Goal: Book appointment/travel/reservation

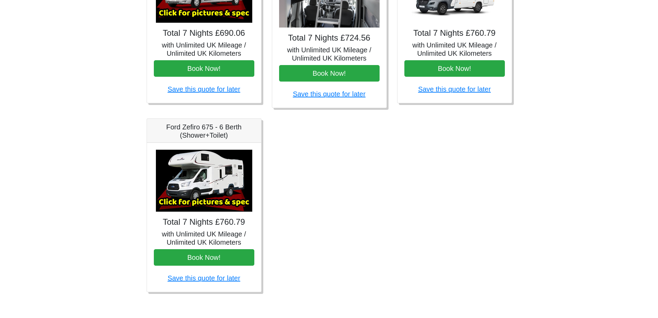
scroll to position [369, 0]
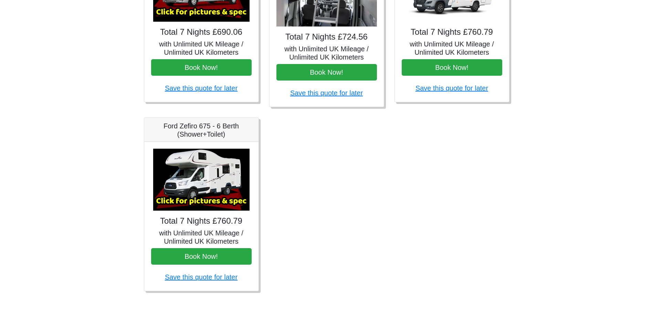
click at [210, 192] on img at bounding box center [201, 180] width 96 height 62
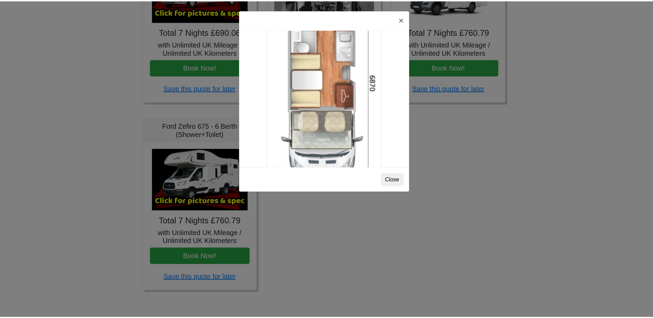
scroll to position [1213, 0]
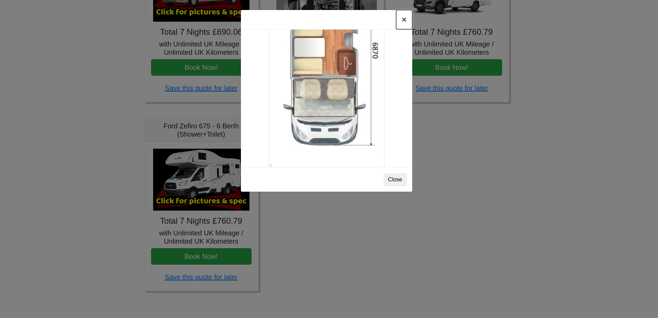
click at [398, 22] on button "×" at bounding box center [404, 19] width 16 height 19
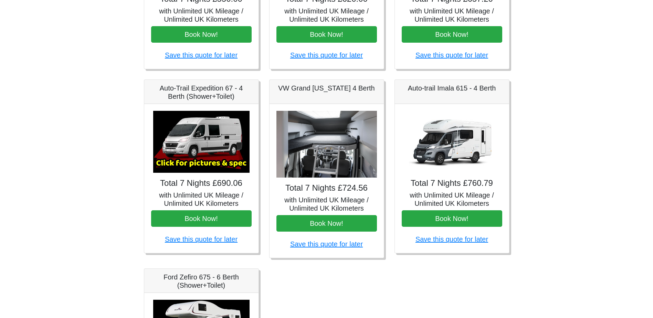
scroll to position [241, 0]
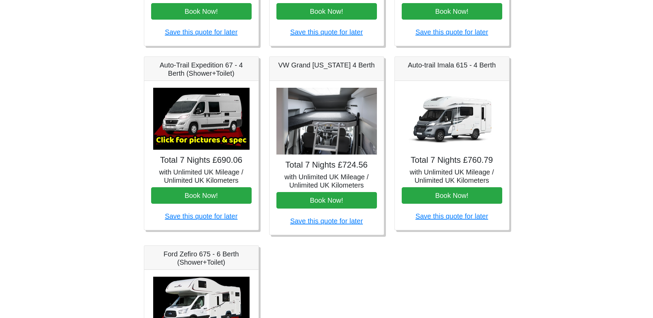
click at [462, 110] on img at bounding box center [452, 119] width 96 height 62
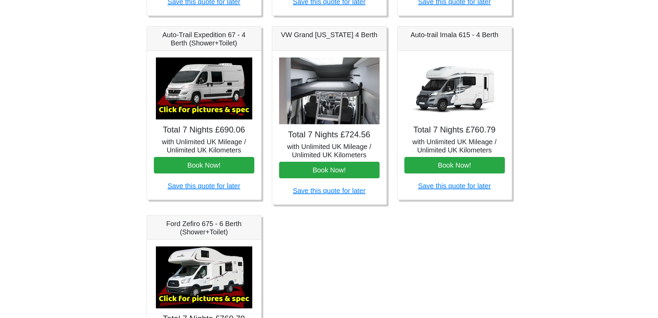
scroll to position [231, 0]
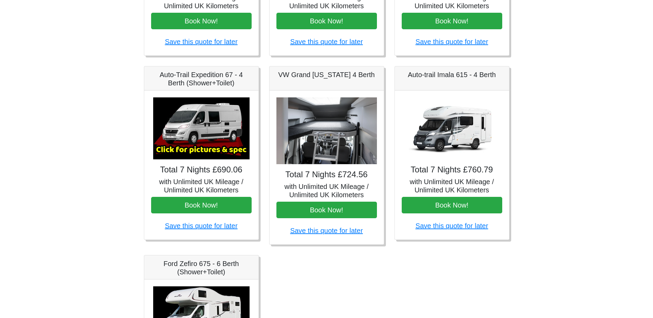
click at [223, 131] on img at bounding box center [201, 128] width 96 height 62
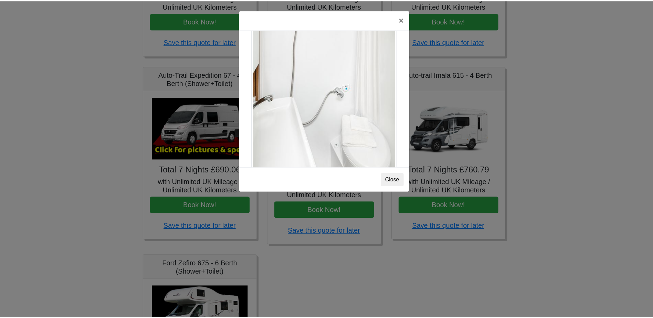
scroll to position [931, 0]
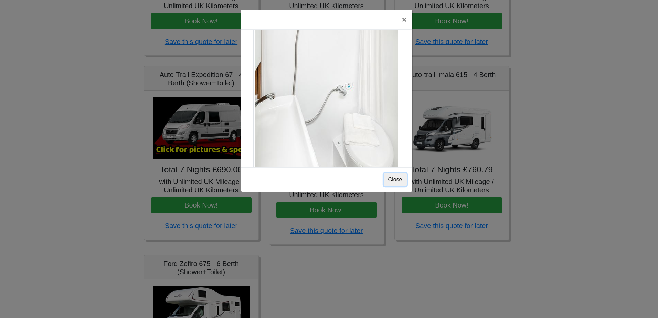
click at [394, 177] on button "Close" at bounding box center [395, 179] width 23 height 13
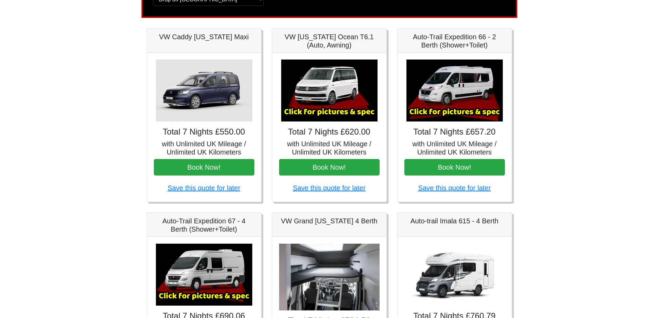
scroll to position [59, 0]
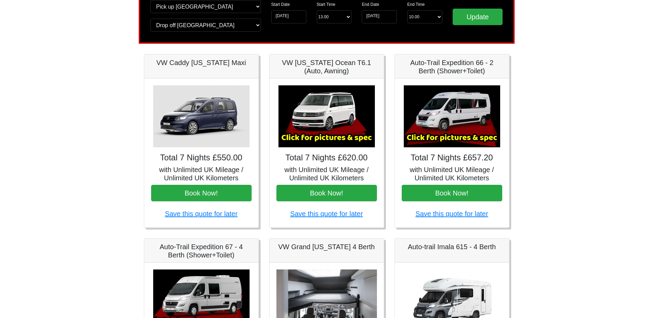
click at [446, 112] on img at bounding box center [452, 116] width 96 height 62
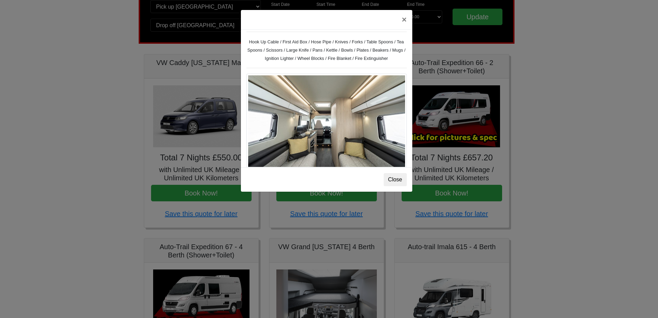
scroll to position [234, 0]
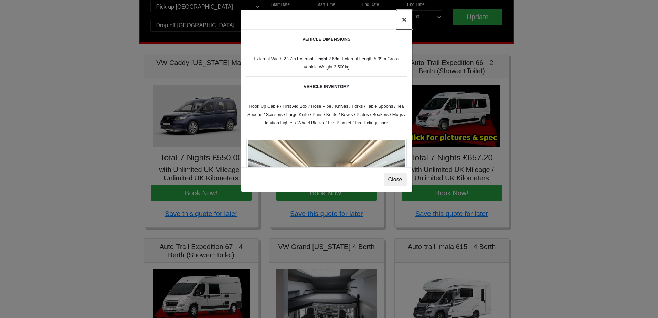
click at [404, 22] on button "×" at bounding box center [404, 19] width 16 height 19
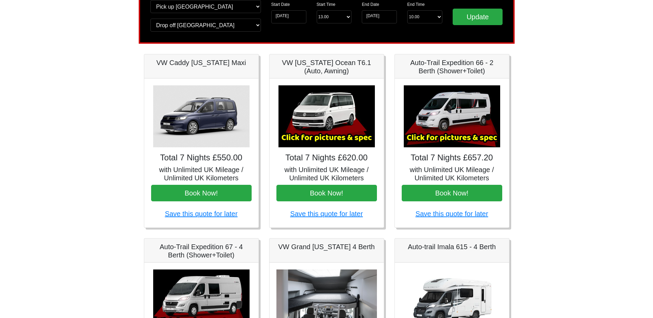
click at [331, 115] on img at bounding box center [326, 116] width 96 height 62
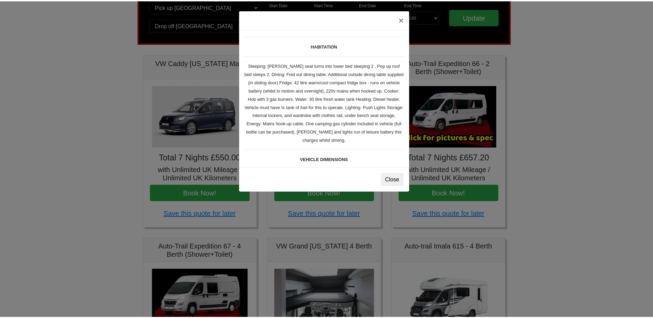
scroll to position [62, 0]
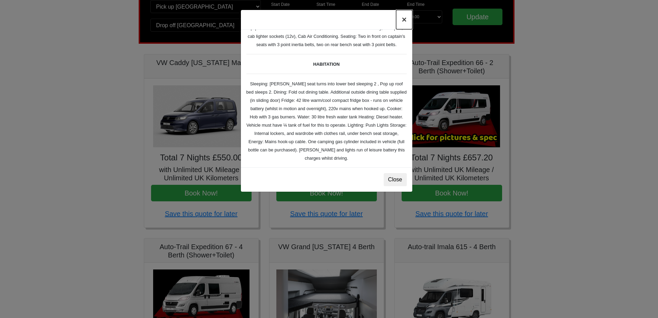
click at [403, 18] on button "×" at bounding box center [404, 19] width 16 height 19
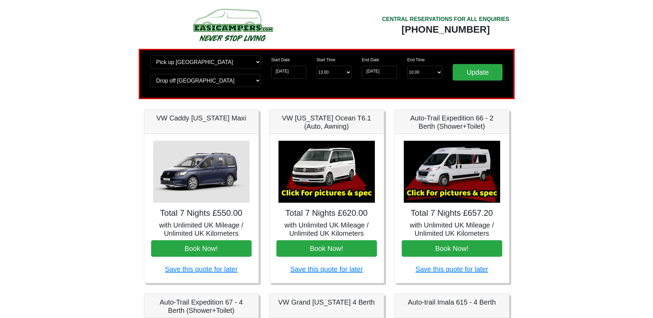
scroll to position [0, 0]
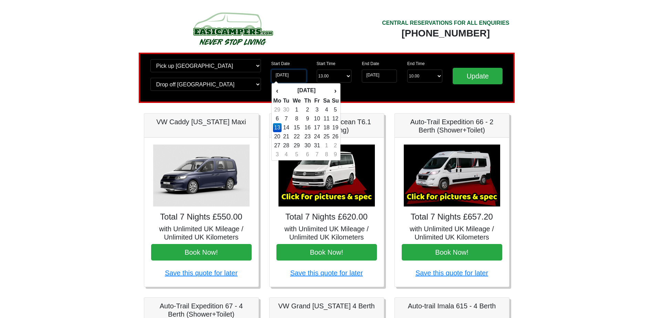
click at [296, 74] on input "[DATE]" at bounding box center [288, 75] width 35 height 13
click at [337, 89] on th "›" at bounding box center [335, 91] width 8 height 12
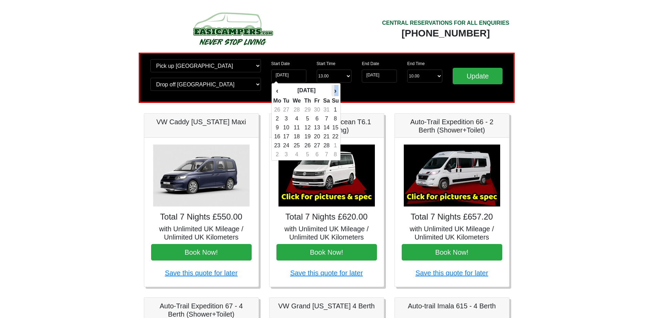
click at [337, 89] on th "›" at bounding box center [335, 91] width 8 height 12
click at [278, 119] on td "4" at bounding box center [277, 118] width 9 height 9
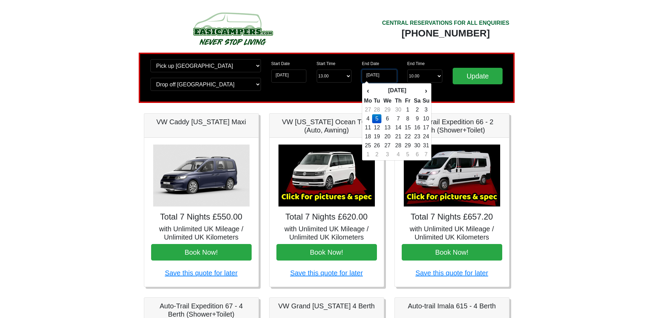
type input "04-05-2026"
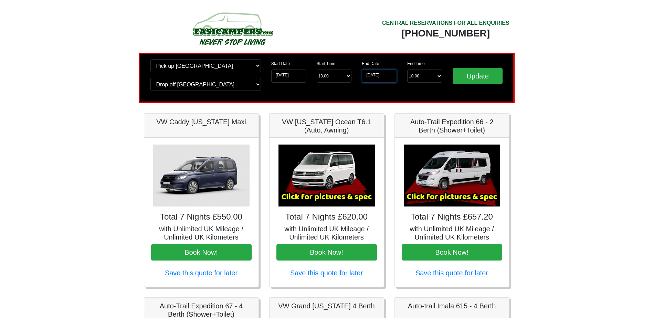
click at [368, 76] on input "05-05-2026" at bounding box center [379, 75] width 35 height 13
click at [388, 74] on input "05-05-2026" at bounding box center [379, 75] width 35 height 13
click at [369, 75] on input "05-05-2026" at bounding box center [379, 75] width 35 height 13
click at [366, 75] on input "05-05-2026" at bounding box center [379, 75] width 35 height 13
click at [372, 76] on input "05-05-2026" at bounding box center [379, 75] width 35 height 13
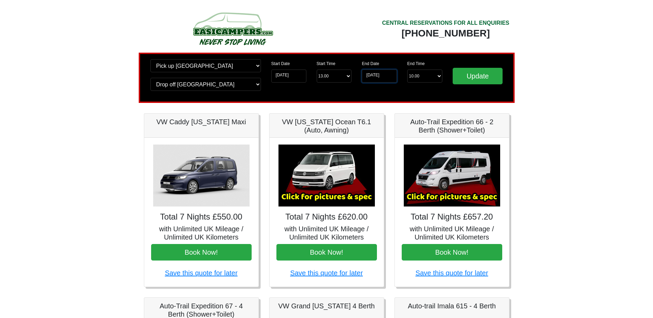
click at [369, 75] on input "05-05-2026" at bounding box center [379, 75] width 35 height 13
click at [392, 77] on input "05-05-2026" at bounding box center [379, 75] width 35 height 13
click at [360, 94] on div "End Date 05-05-2026 End Time End Time 10.00 -------- 08.00 am 09.00 am 10.00 am…" at bounding box center [401, 77] width 91 height 37
click at [363, 75] on input "05-05-2026" at bounding box center [379, 75] width 35 height 13
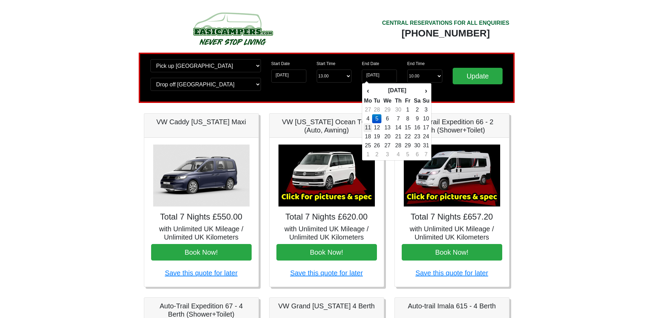
click at [369, 124] on td "11" at bounding box center [367, 127] width 9 height 9
type input "11-05-2026"
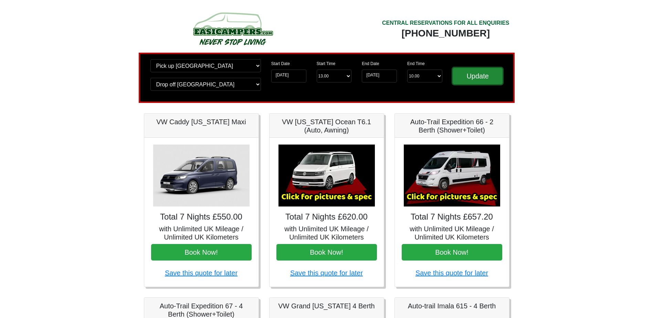
click at [469, 77] on input "Update" at bounding box center [477, 76] width 50 height 17
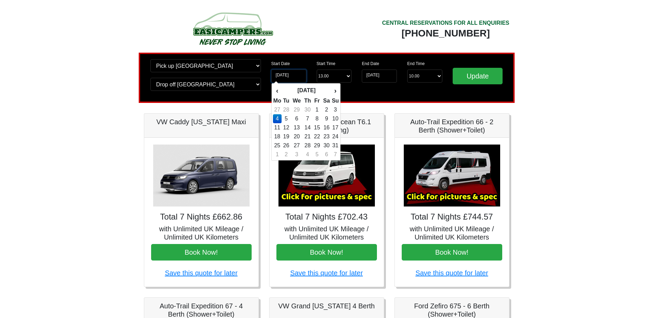
click at [300, 75] on input "04-05-2026" at bounding box center [288, 75] width 35 height 13
click at [299, 88] on th "May 2026" at bounding box center [306, 91] width 50 height 12
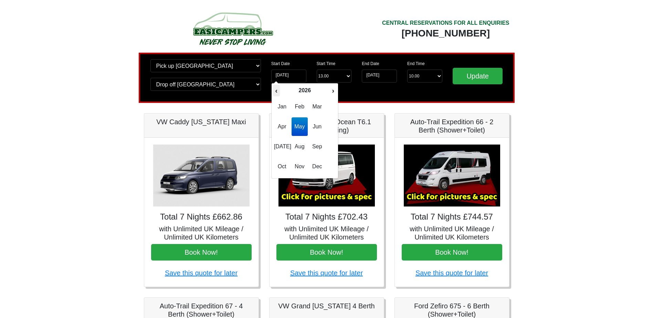
click at [275, 92] on th "‹" at bounding box center [276, 91] width 7 height 12
click at [282, 168] on span "Oct" at bounding box center [282, 166] width 16 height 19
type input "01-10-2025"
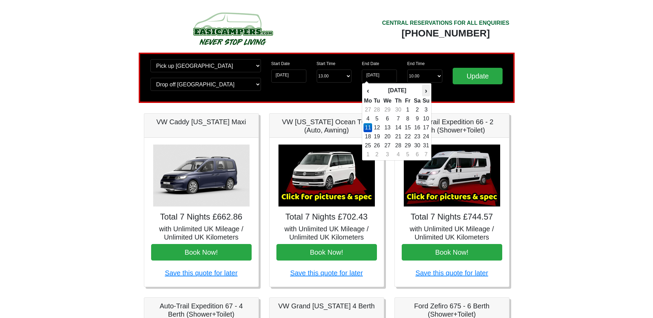
click at [426, 92] on th "›" at bounding box center [426, 91] width 8 height 12
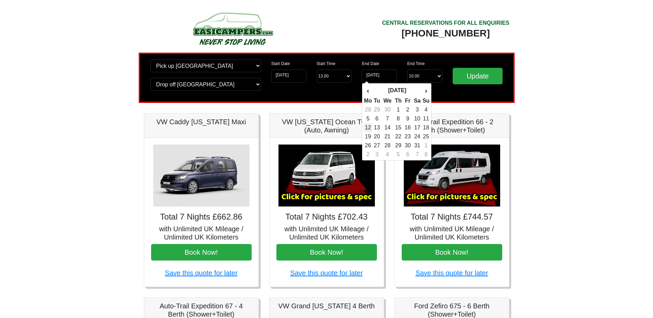
click at [371, 129] on td "12" at bounding box center [367, 127] width 9 height 9
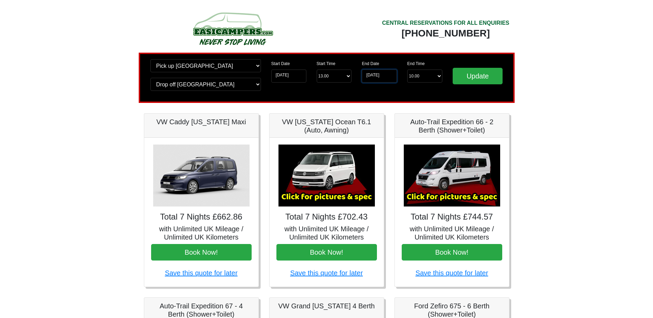
click at [375, 77] on input "12-10-2026" at bounding box center [379, 75] width 35 height 13
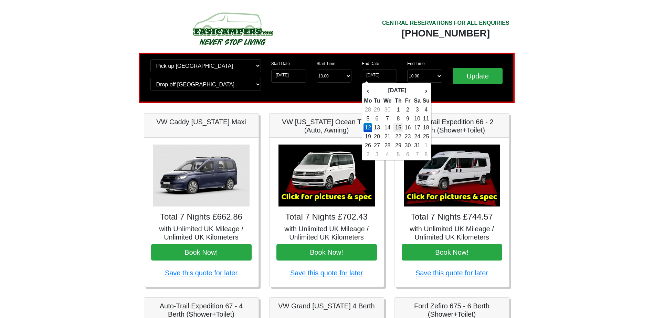
click at [396, 128] on td "15" at bounding box center [398, 127] width 10 height 9
type input "15-10-2026"
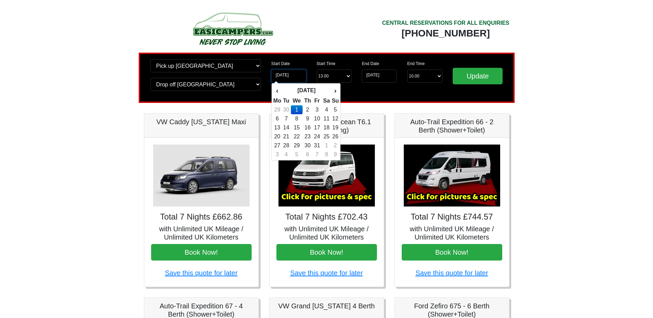
click at [289, 76] on input "01-10-2025" at bounding box center [288, 75] width 35 height 13
click at [278, 129] on td "13" at bounding box center [277, 127] width 9 height 9
type input "[DATE]"
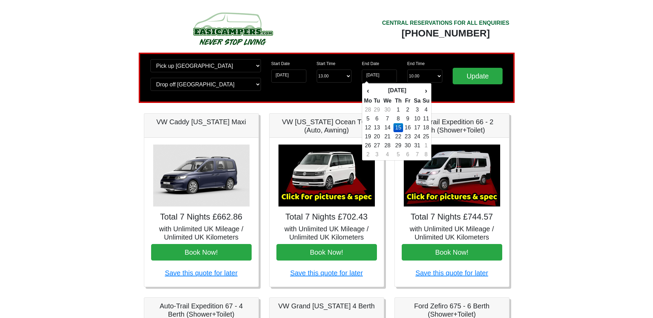
click at [336, 97] on div "Change pick up location? Pick up Edinburgh Birmingham Airport Blackburn Lancash…" at bounding box center [327, 78] width 376 height 50
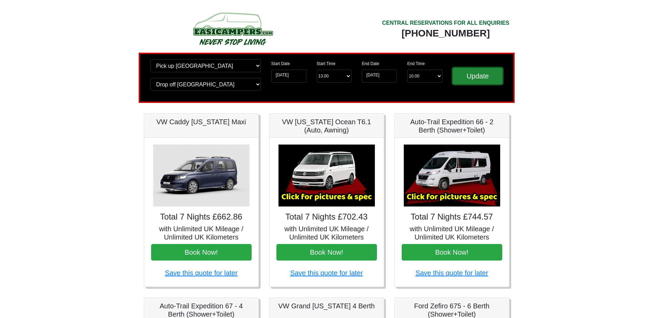
click at [482, 73] on input "Update" at bounding box center [477, 76] width 50 height 17
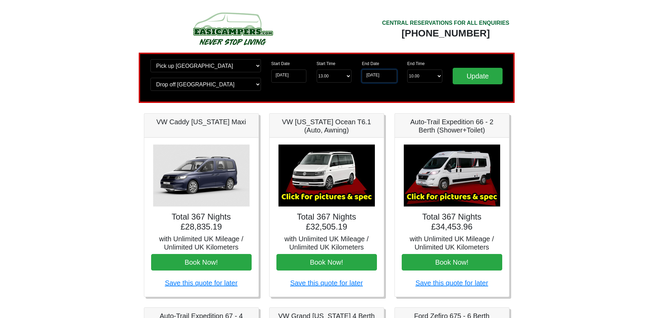
click at [384, 75] on input "15-10-2026" at bounding box center [379, 75] width 35 height 13
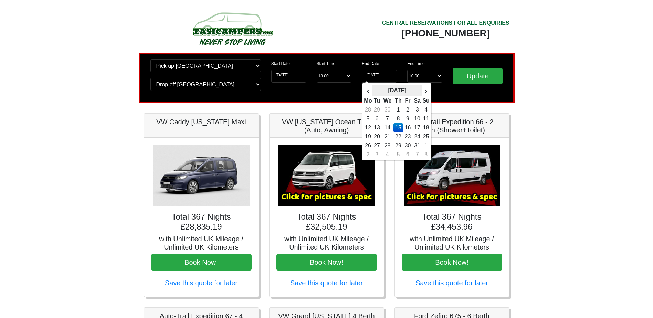
click at [392, 87] on th "October 2026" at bounding box center [397, 91] width 50 height 12
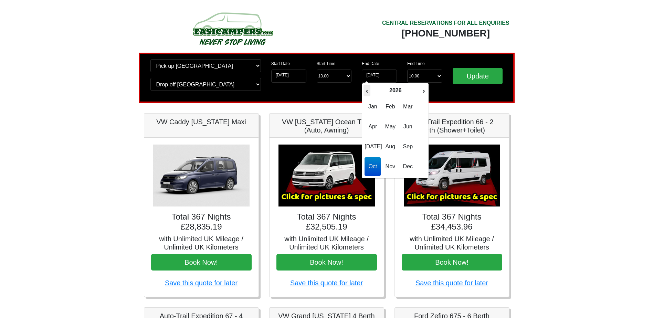
click at [366, 87] on th "‹" at bounding box center [366, 91] width 7 height 12
click at [375, 165] on span "Oct" at bounding box center [372, 166] width 16 height 19
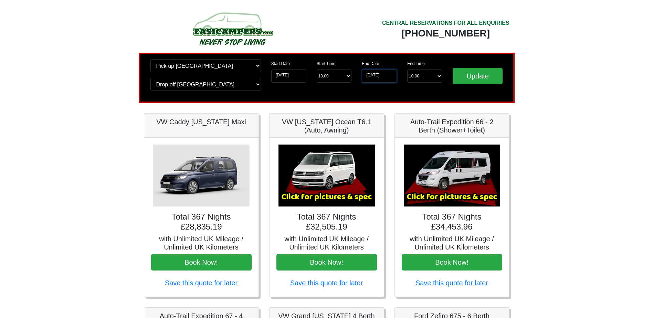
click at [377, 76] on input "01-10-2025" at bounding box center [379, 75] width 35 height 13
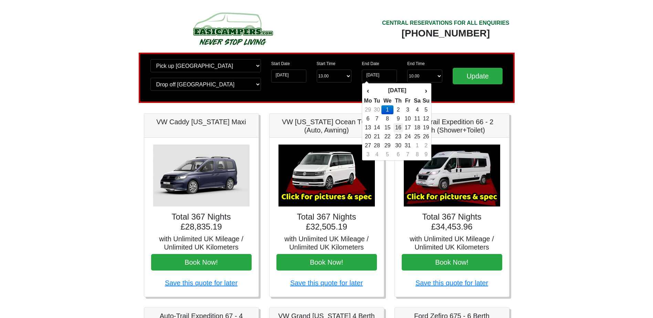
click at [398, 128] on td "16" at bounding box center [398, 127] width 10 height 9
type input "[DATE]"
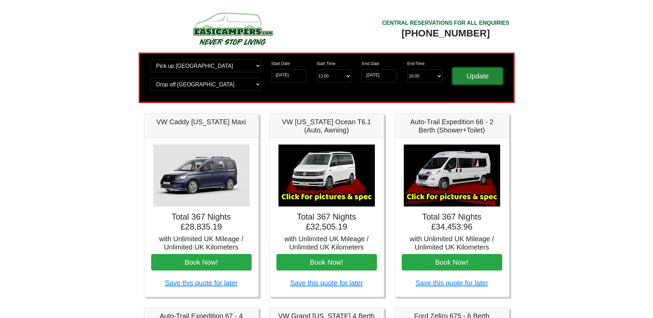
click at [474, 78] on input "Update" at bounding box center [477, 76] width 50 height 17
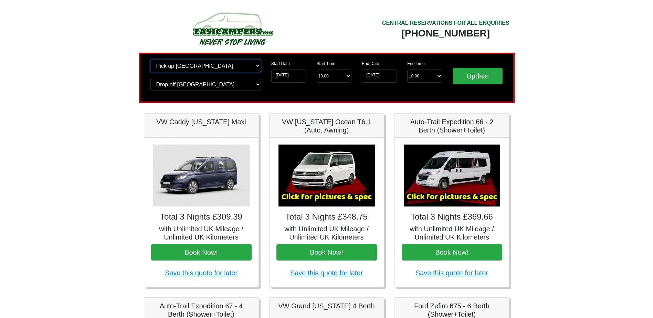
click at [255, 67] on select "Change pick up location? Pick up [GEOGRAPHIC_DATA] [GEOGRAPHIC_DATA] [GEOGRAPHI…" at bounding box center [205, 65] width 110 height 13
click at [469, 182] on img at bounding box center [452, 175] width 96 height 62
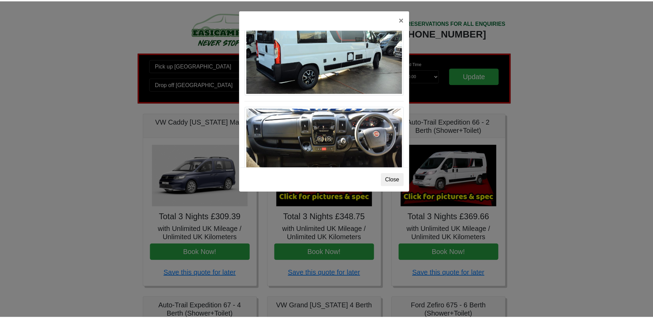
scroll to position [585, 0]
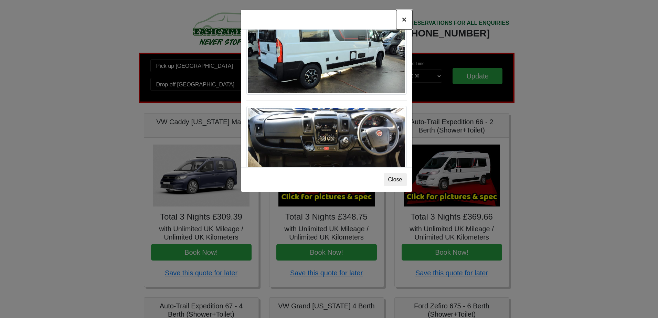
click at [405, 21] on button "×" at bounding box center [404, 19] width 16 height 19
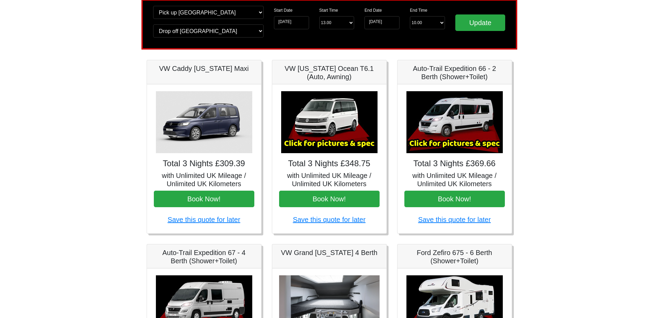
scroll to position [172, 0]
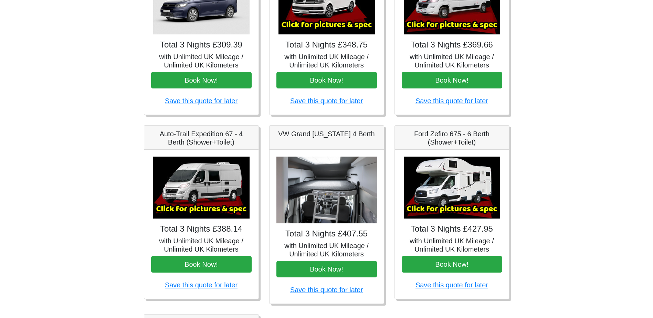
click at [203, 191] on img at bounding box center [201, 188] width 96 height 62
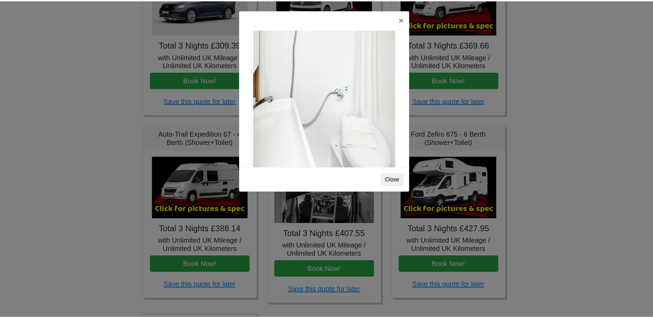
scroll to position [931, 0]
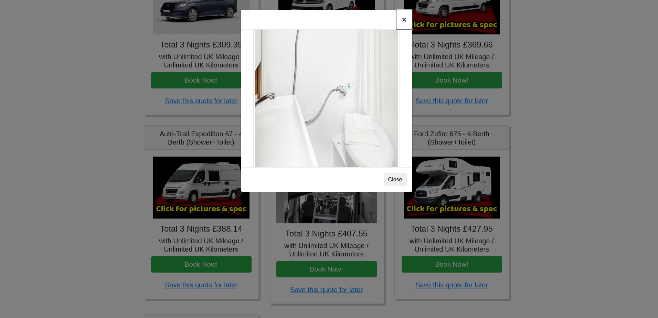
click at [406, 20] on button "×" at bounding box center [404, 19] width 16 height 19
